Goal: Task Accomplishment & Management: Use online tool/utility

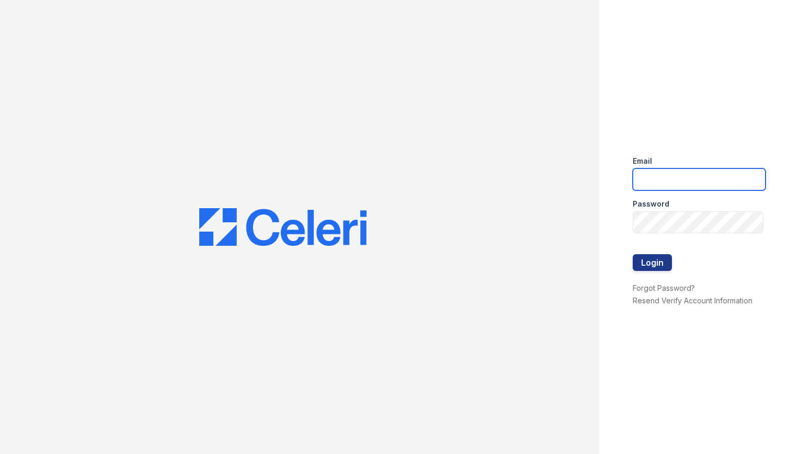
click at [644, 175] on input "email" at bounding box center [699, 179] width 133 height 22
type input "[PERSON_NAME][EMAIL_ADDRESS][PERSON_NAME][DOMAIN_NAME]"
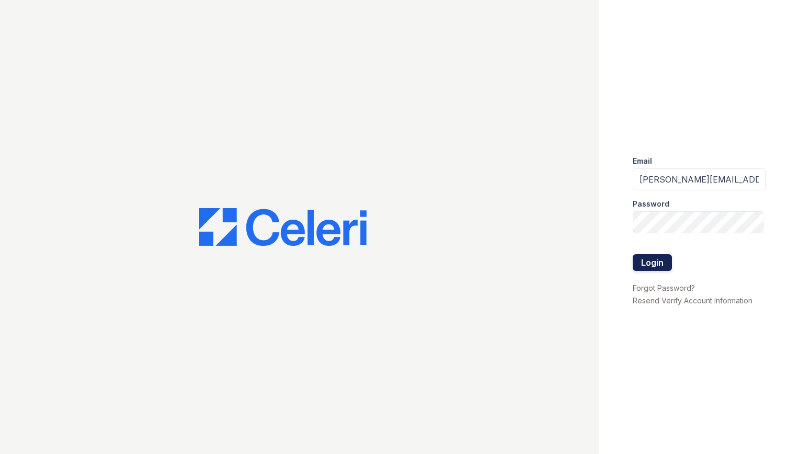
click at [660, 261] on button "Login" at bounding box center [652, 262] width 39 height 17
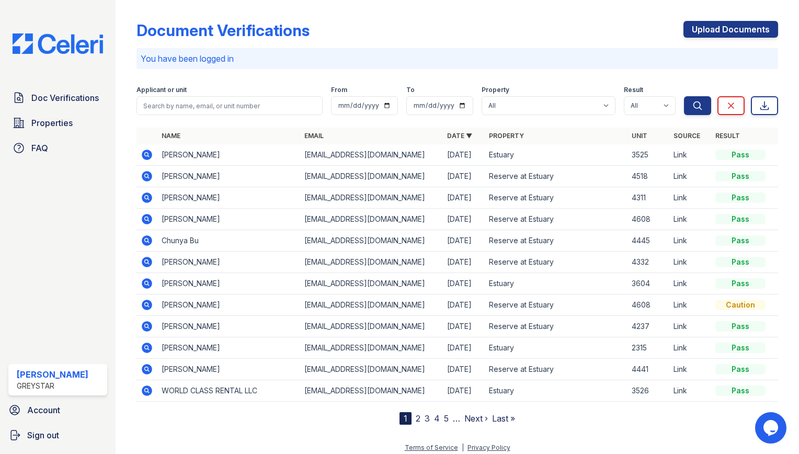
click at [148, 175] on icon at bounding box center [147, 176] width 10 height 10
